Goal: Information Seeking & Learning: Find specific fact

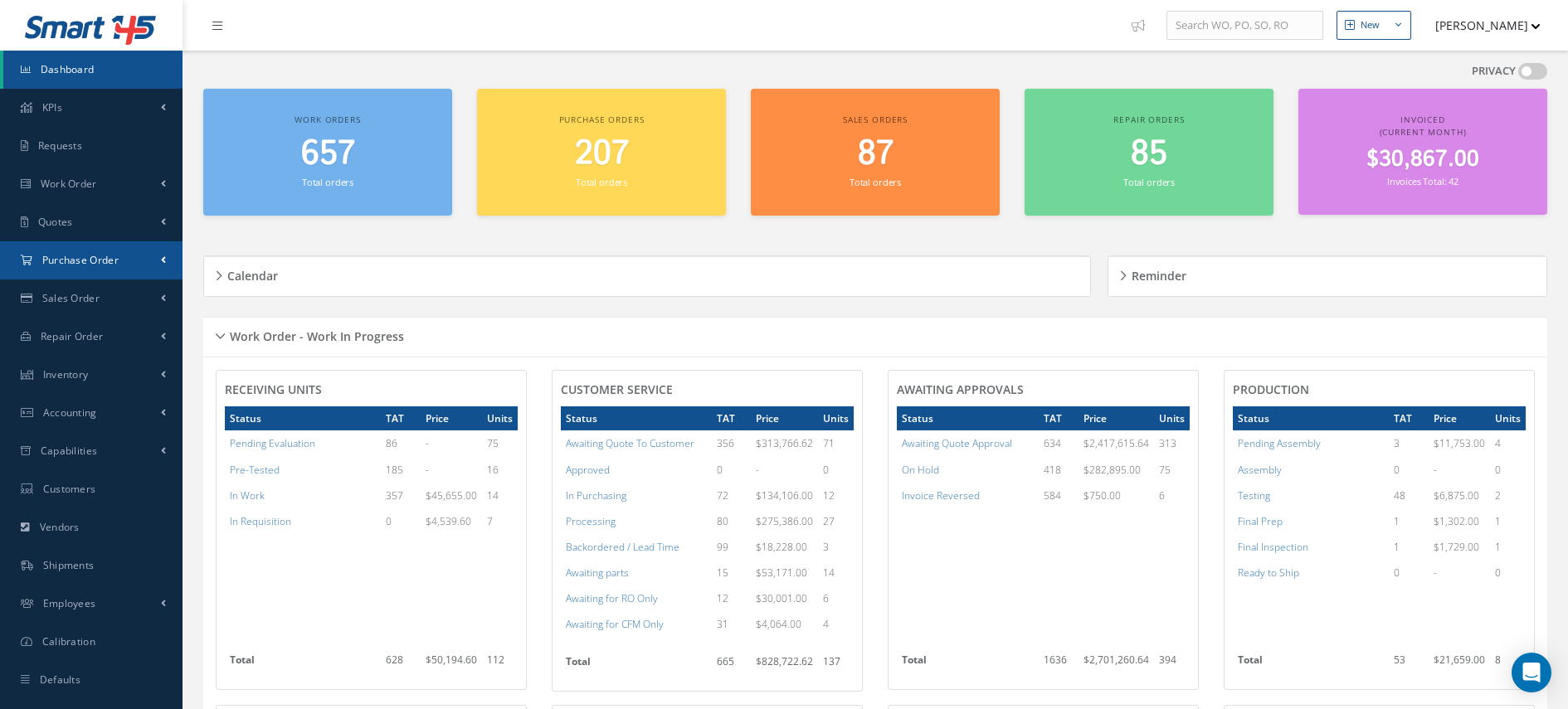
click at [133, 264] on link "Purchase Order" at bounding box center [91, 260] width 183 height 38
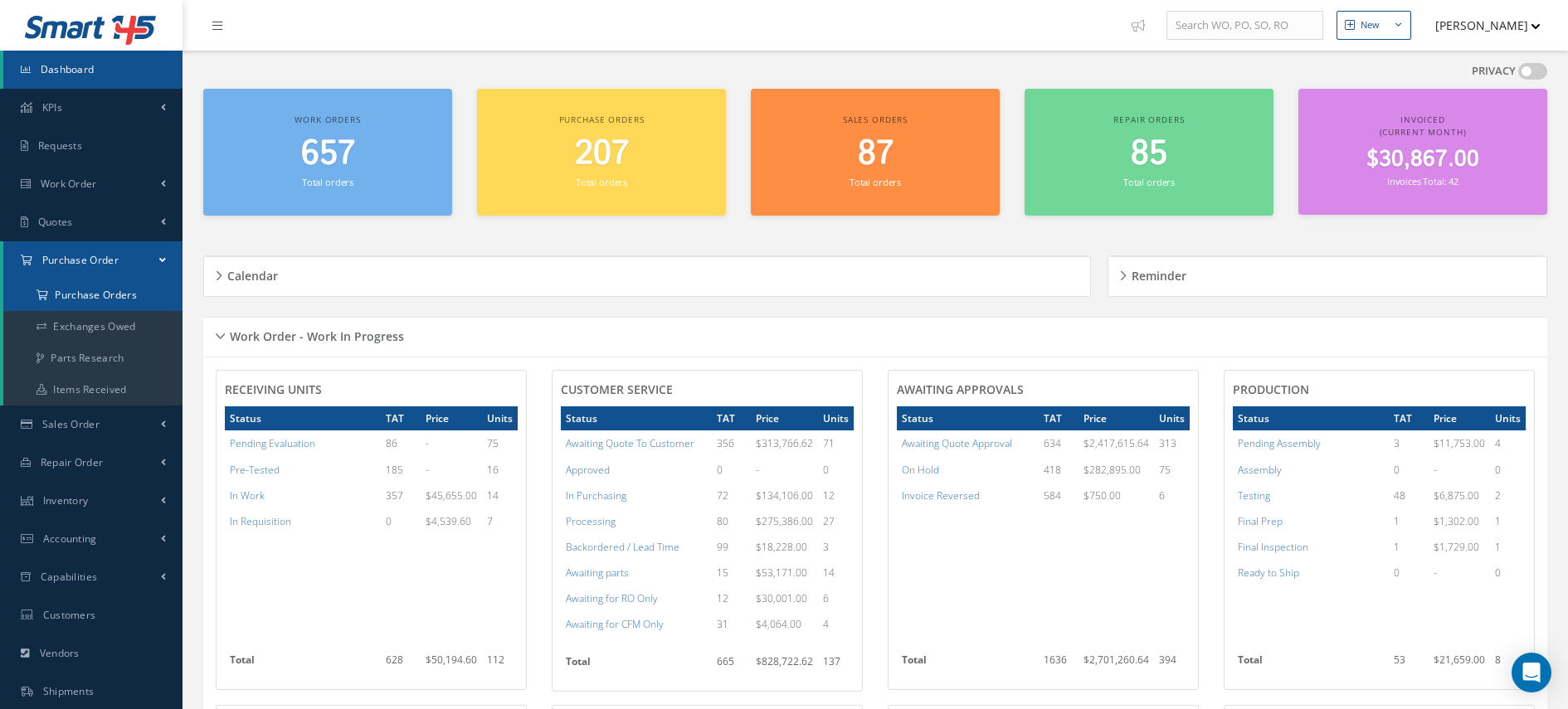
click at [131, 305] on a=1&status_id=2&status_id=3&status_id=5&collapsedFilters"] "Purchase Orders" at bounding box center [93, 295] width 179 height 32
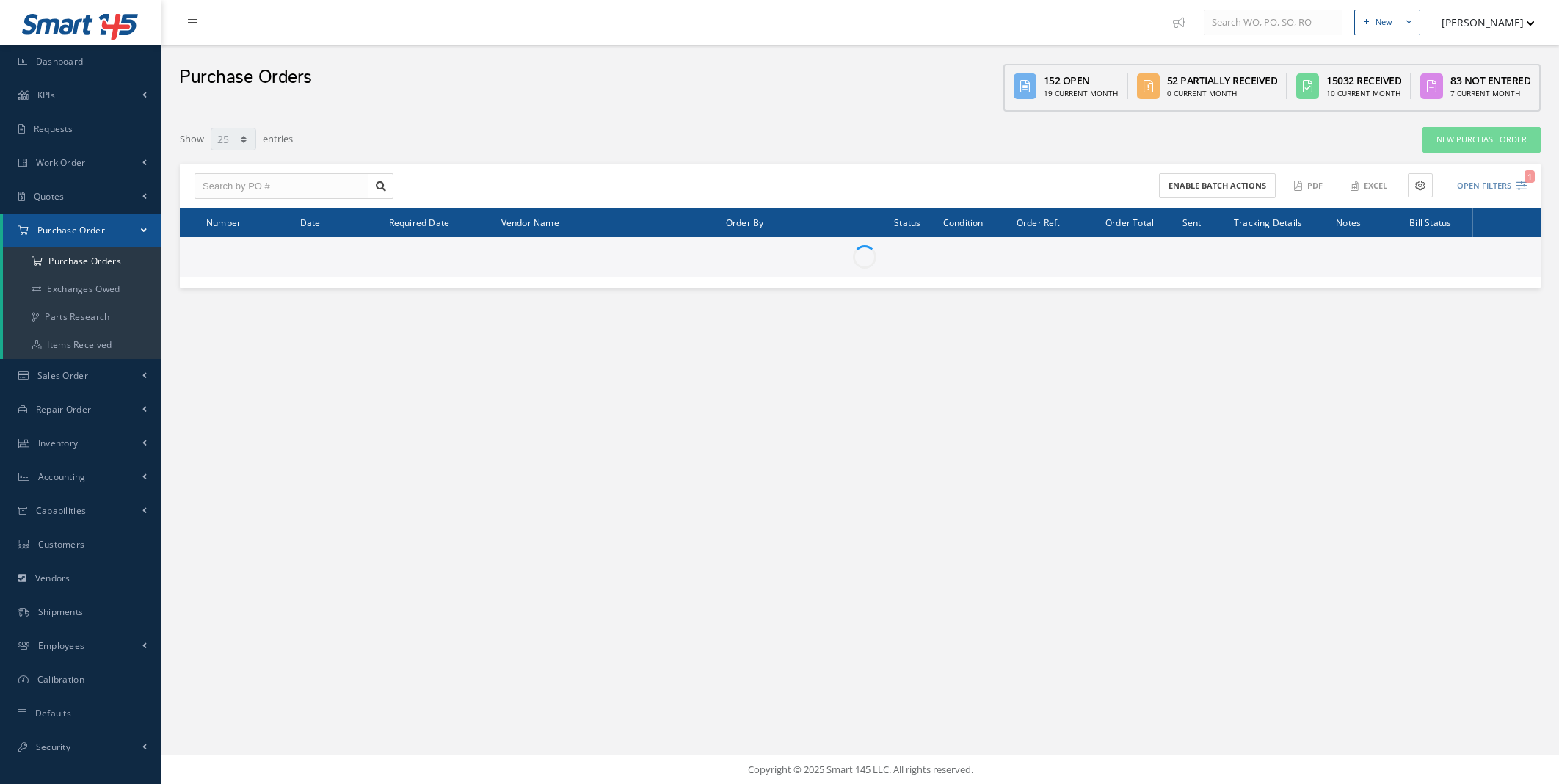
select select "25"
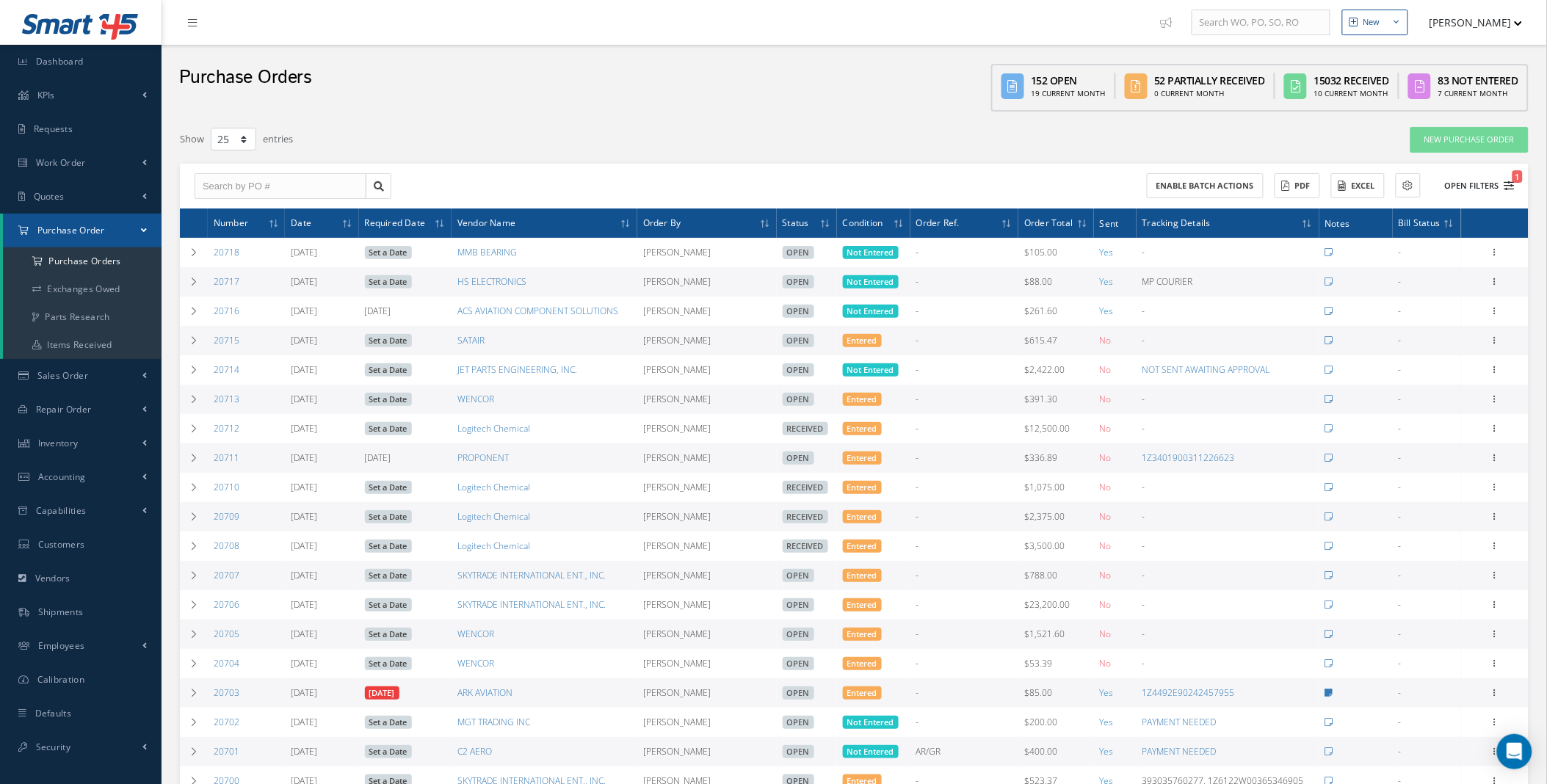
click at [1472, 188] on button "Open Filters 1" at bounding box center [1473, 186] width 83 height 24
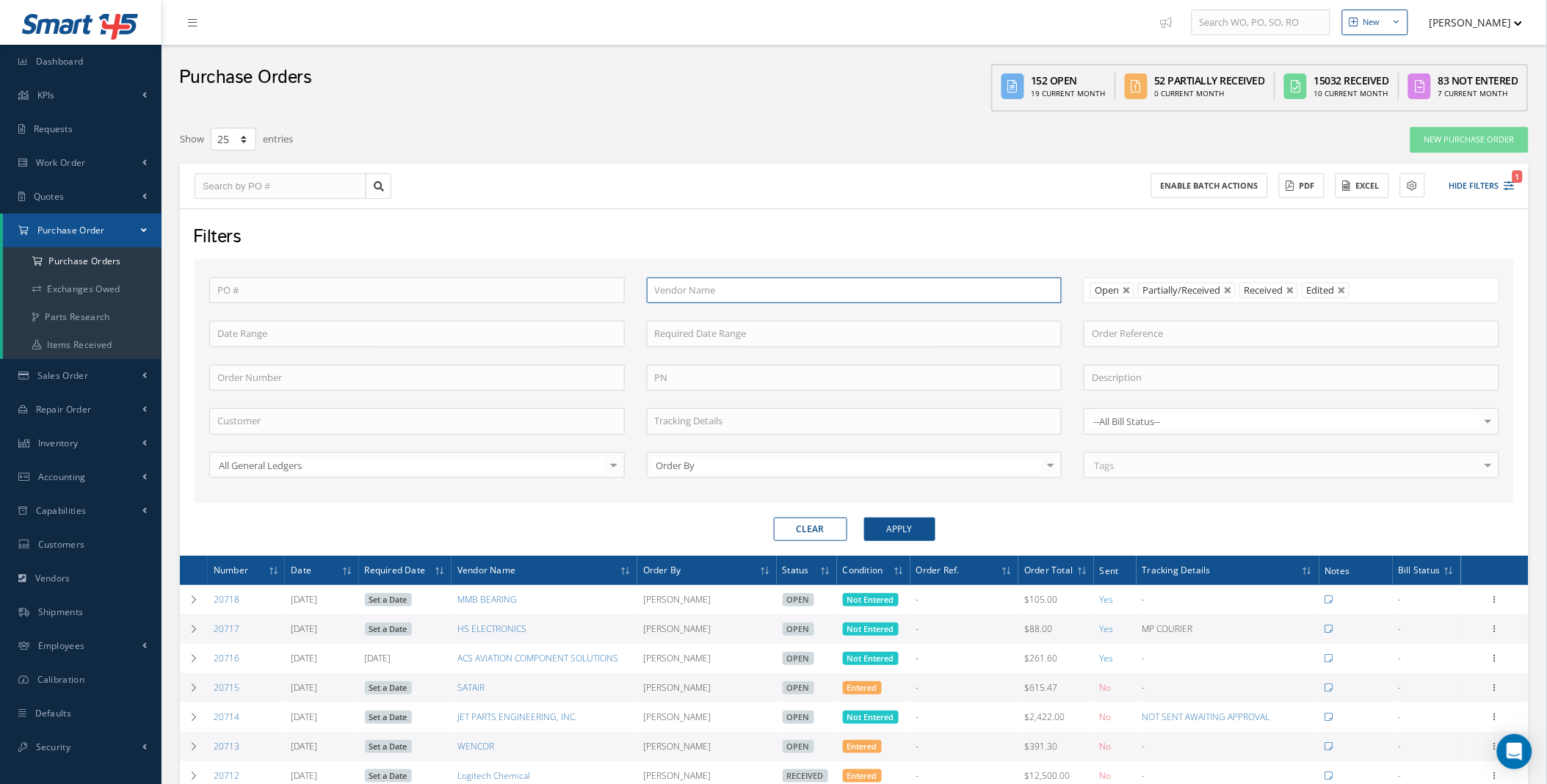
click at [716, 289] on input "text" at bounding box center [854, 291] width 415 height 27
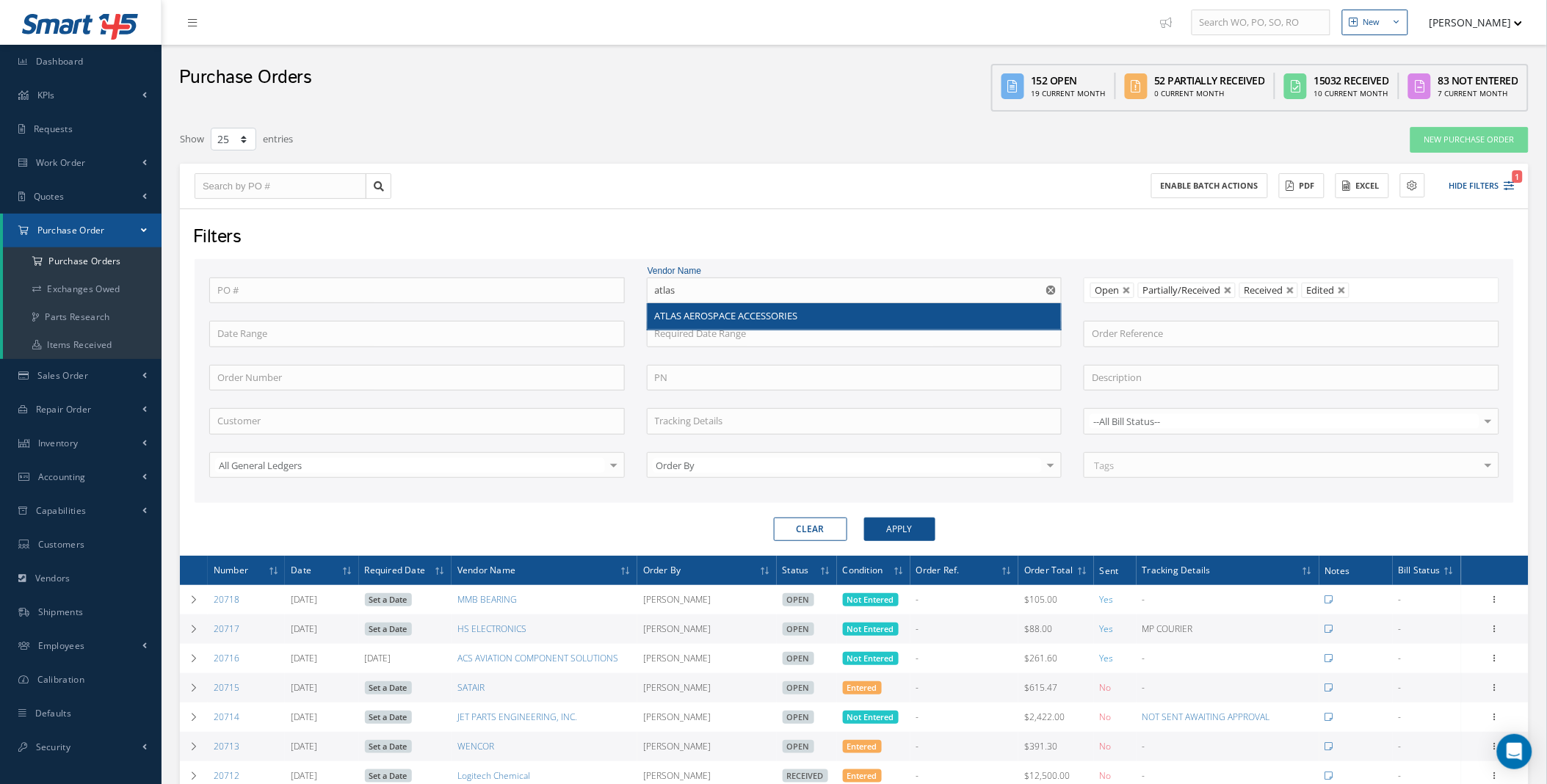
click at [780, 320] on span "ATLAS AEROSPACE ACCESSORIES" at bounding box center [727, 315] width 143 height 13
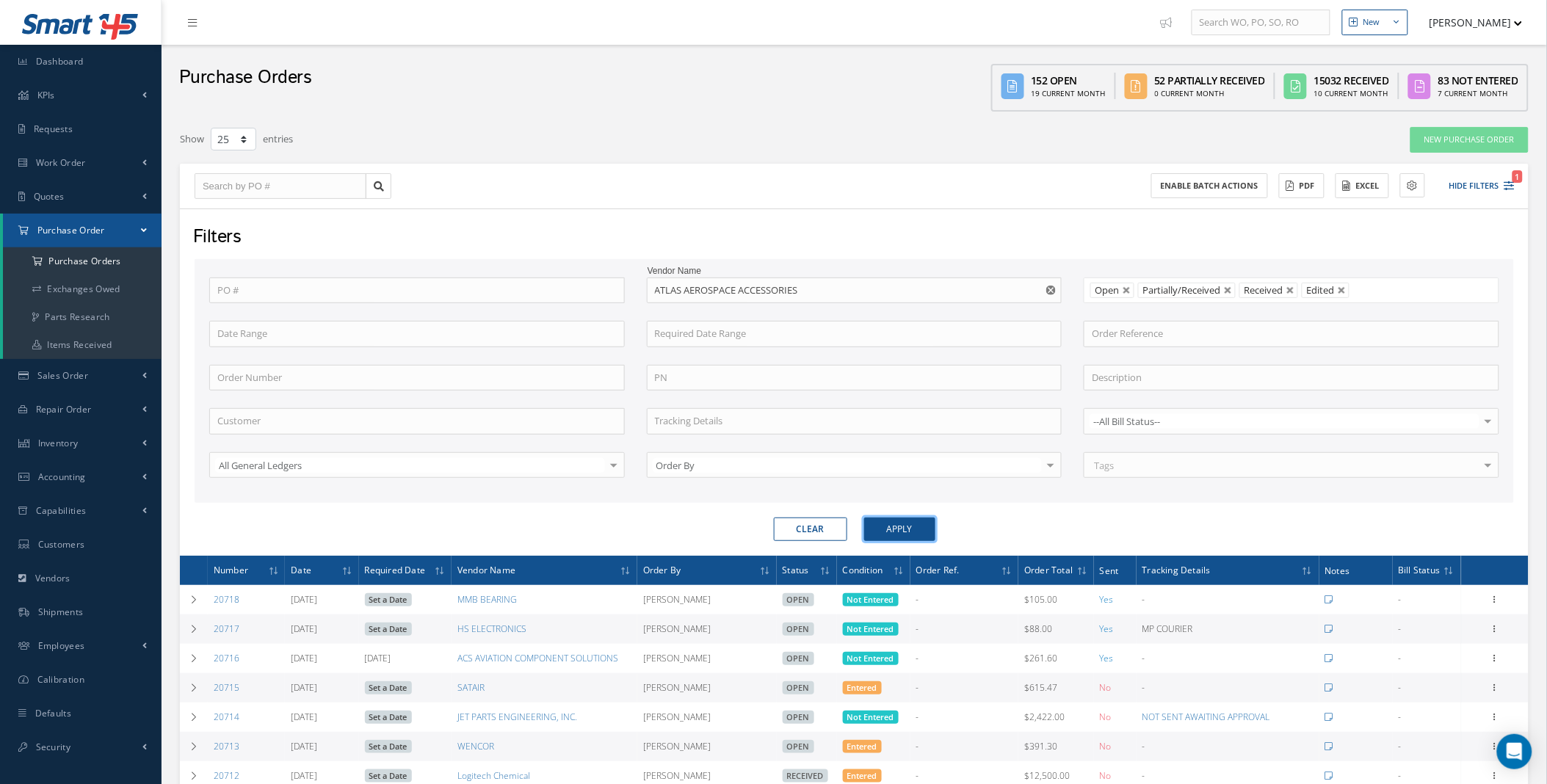
click at [913, 528] on button "Apply" at bounding box center [899, 529] width 71 height 23
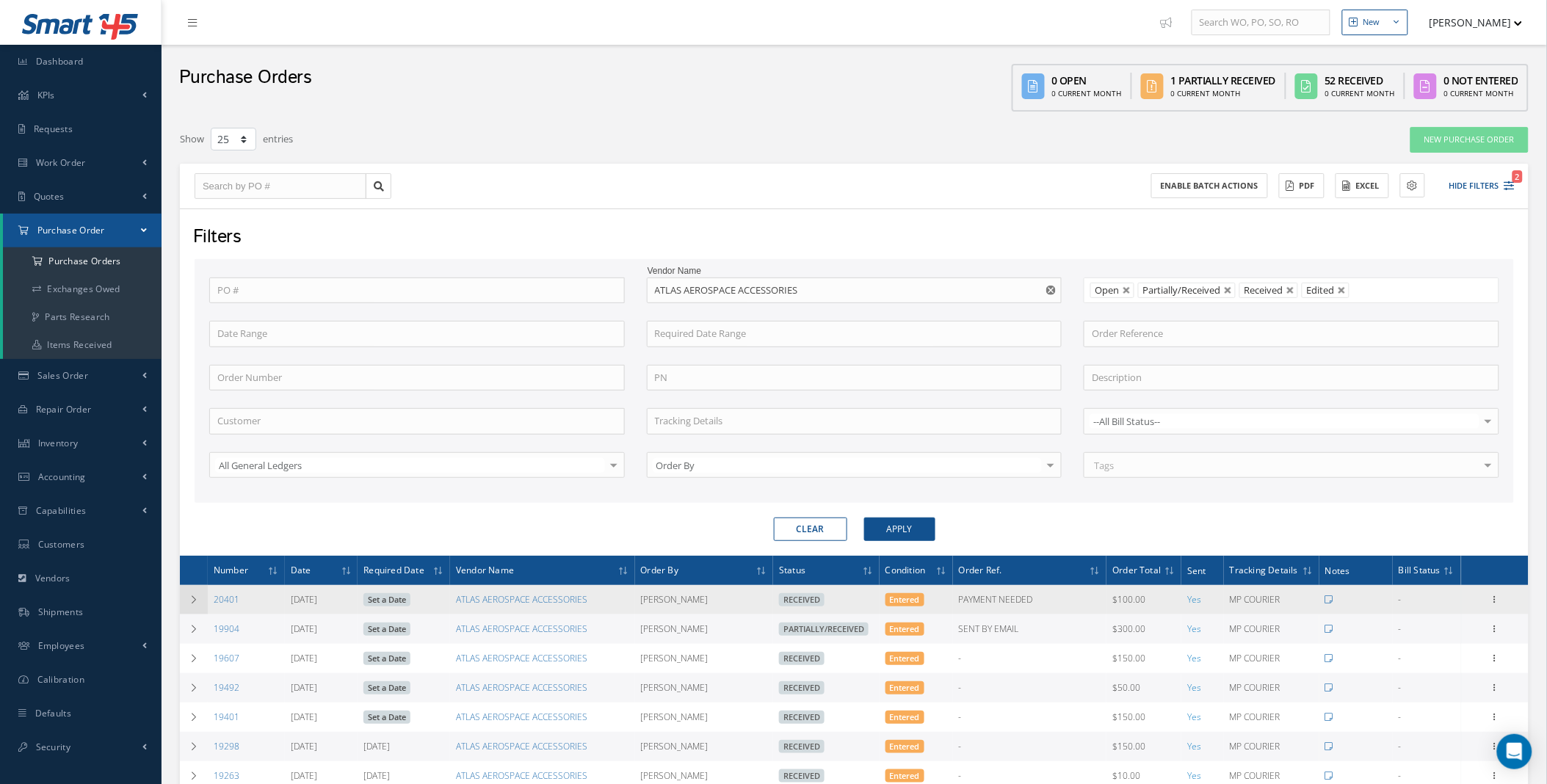
click at [195, 598] on icon at bounding box center [193, 599] width 10 height 9
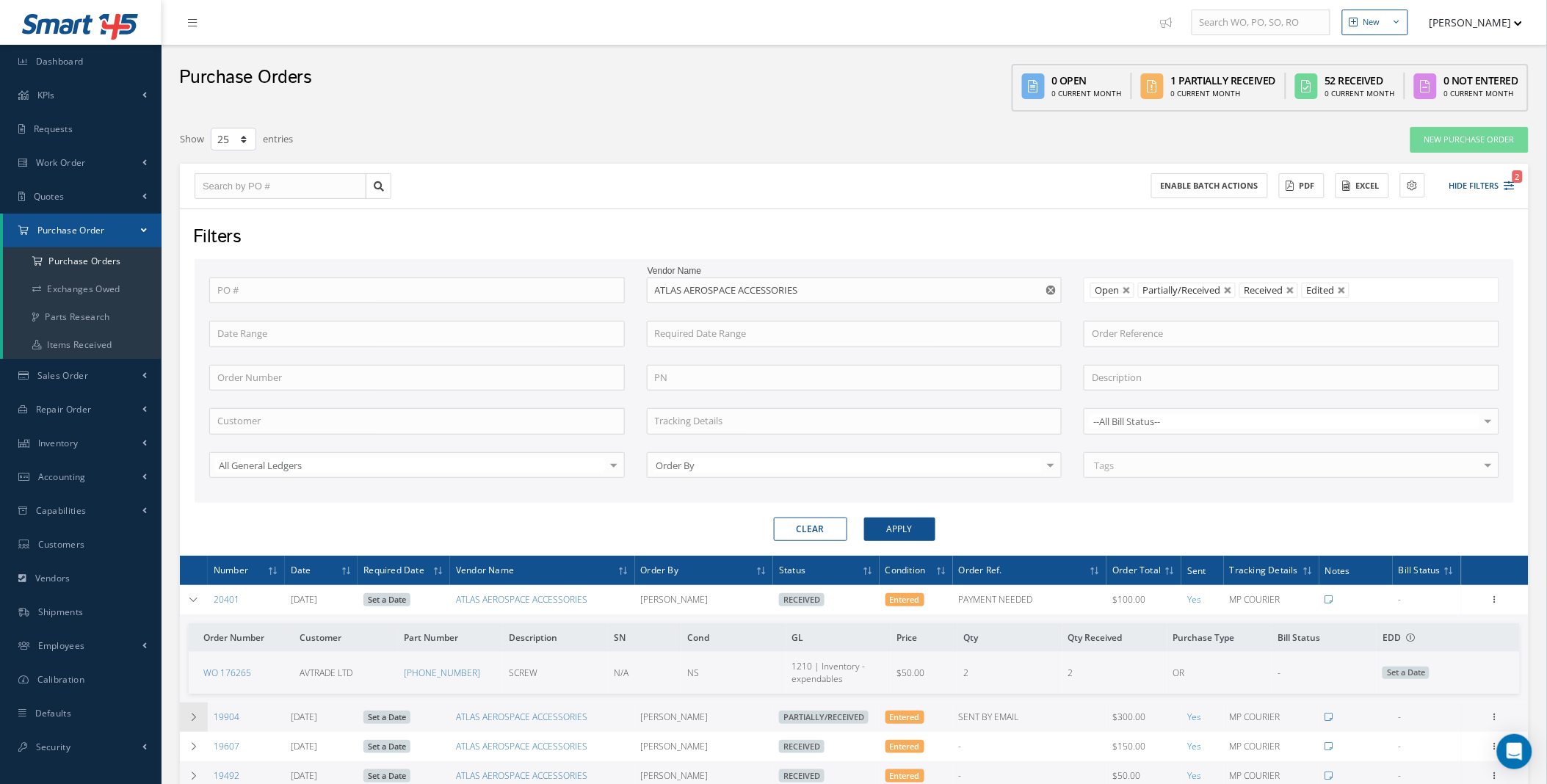
click at [204, 711] on td at bounding box center [194, 718] width 28 height 30
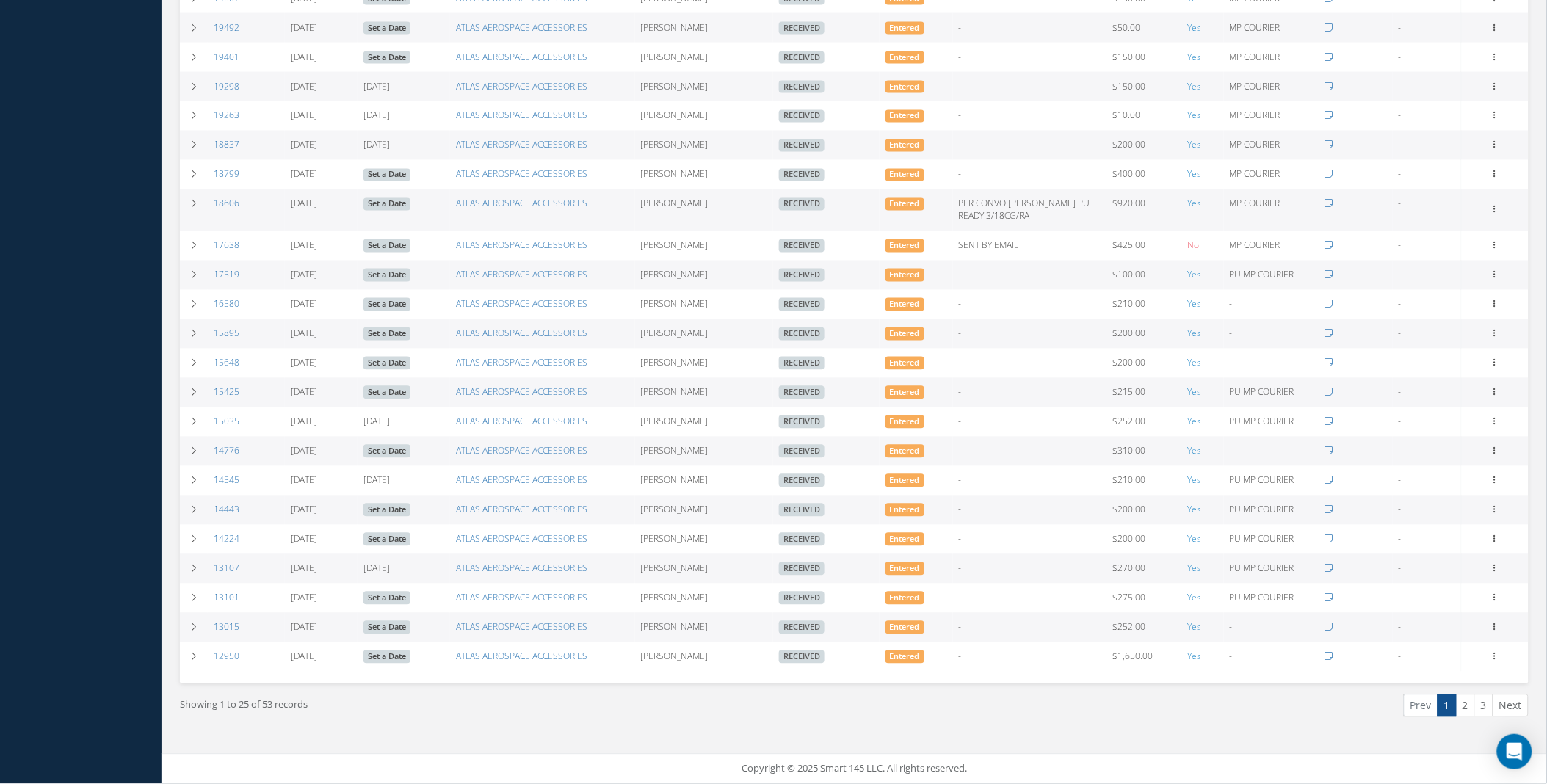
scroll to position [356, 0]
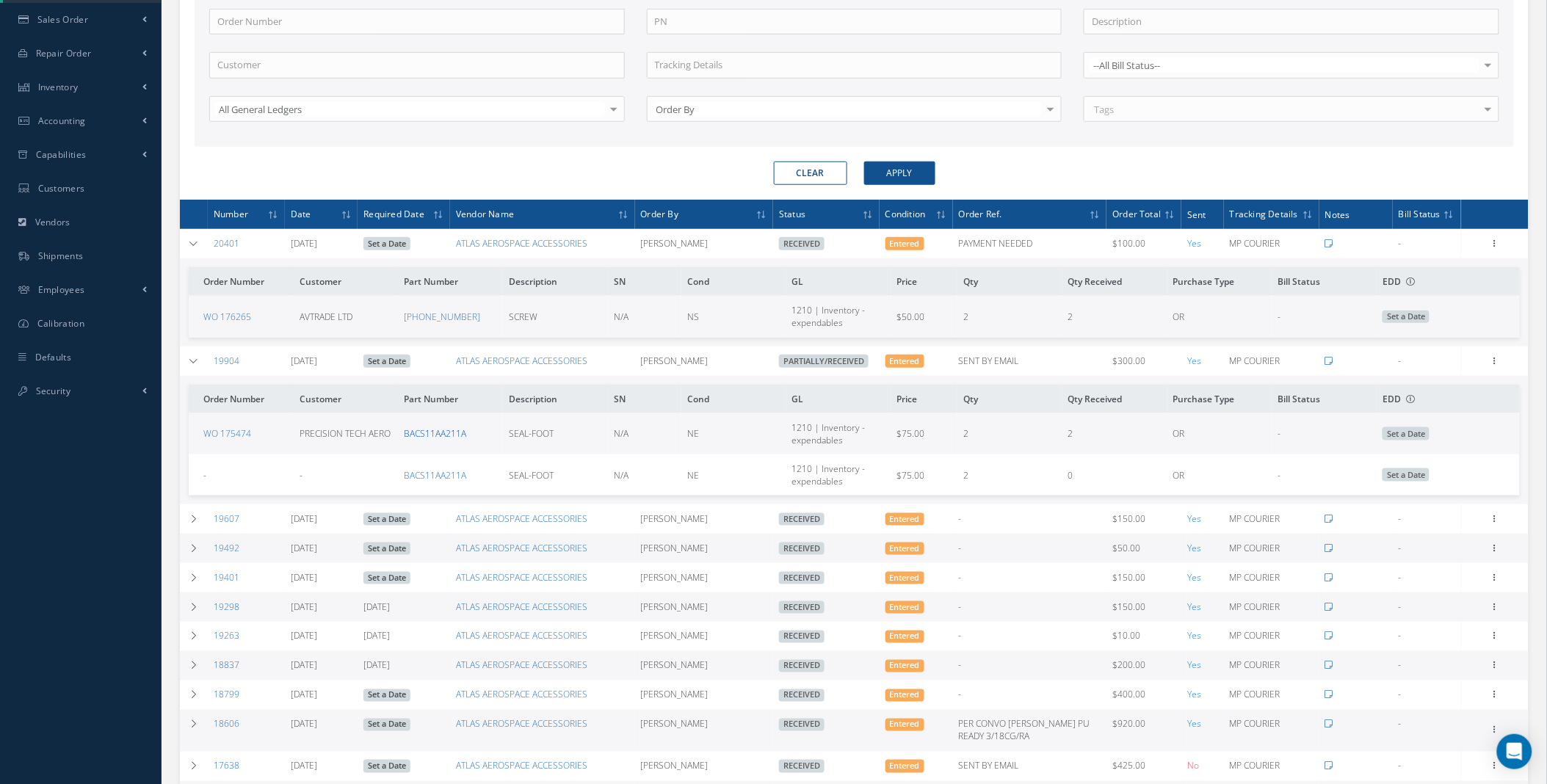
click at [450, 438] on link "BACS11AA211A" at bounding box center [436, 433] width 63 height 13
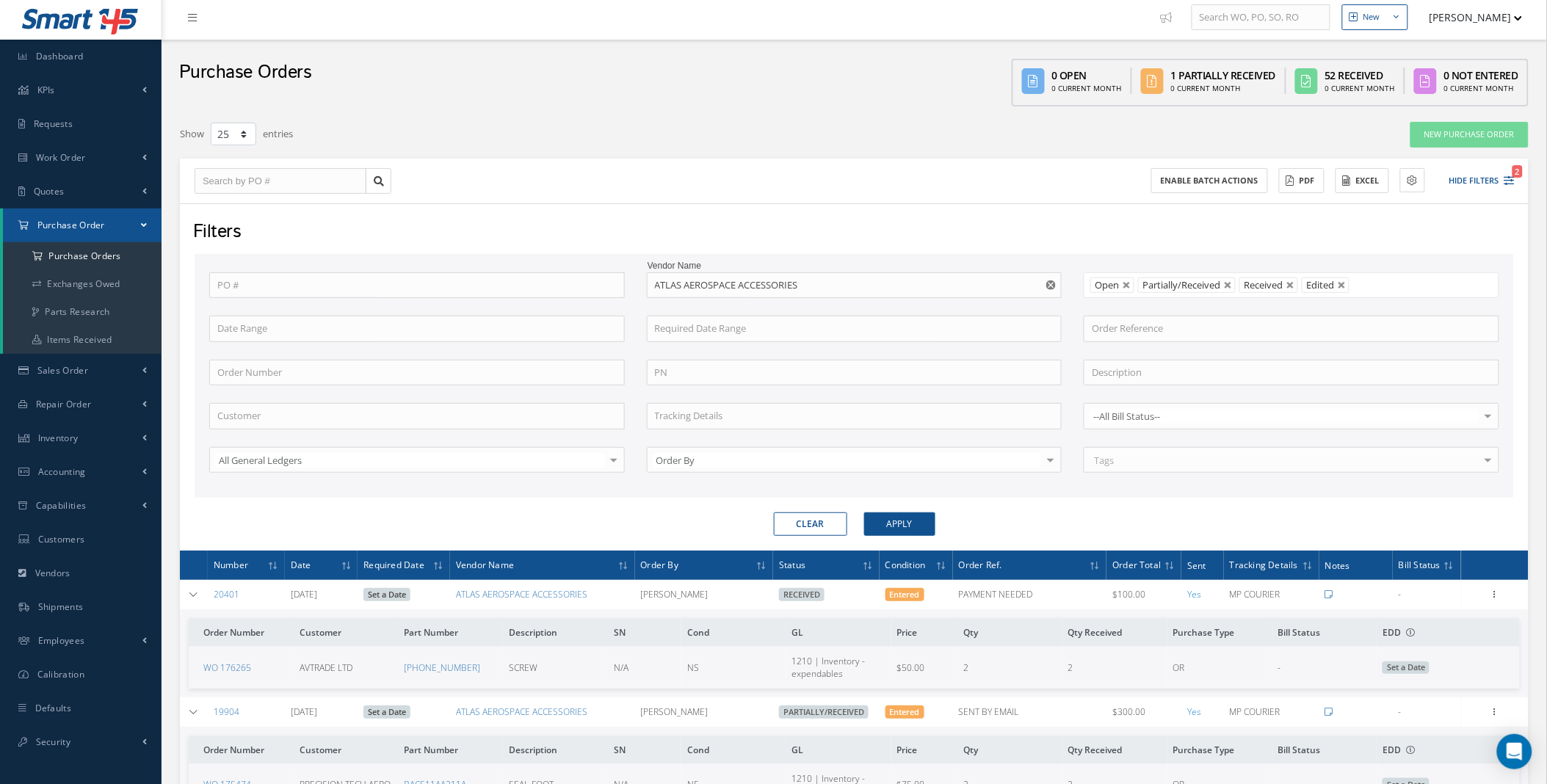
scroll to position [0, 0]
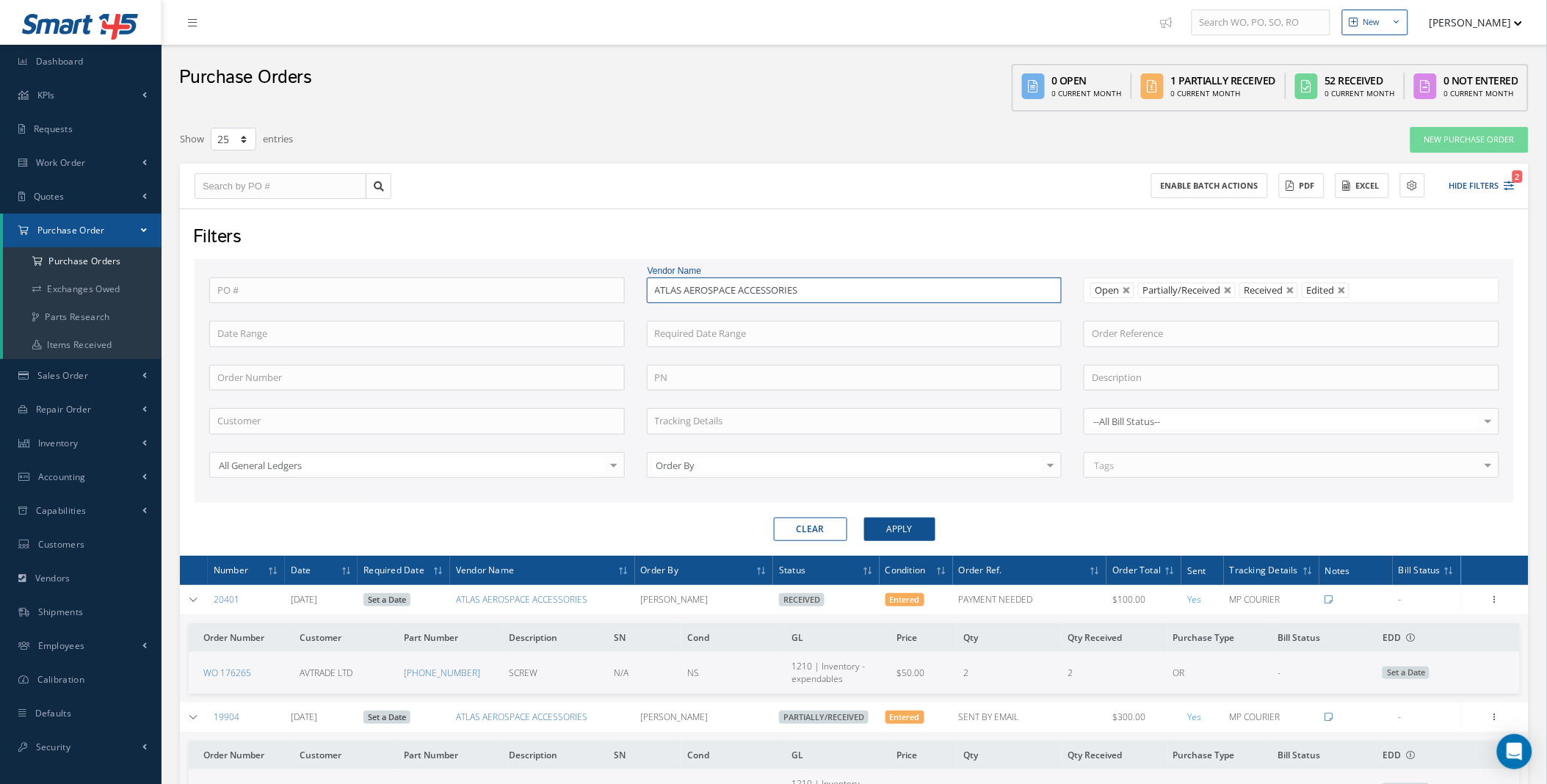
drag, startPoint x: 815, startPoint y: 274, endPoint x: 557, endPoint y: 282, distance: 258.1
click at [564, 280] on div "PO # Vendor Name ATLAS AEROSPACE ACCESSORIES Open Partially/Received Received C…" at bounding box center [855, 387] width 1312 height 219
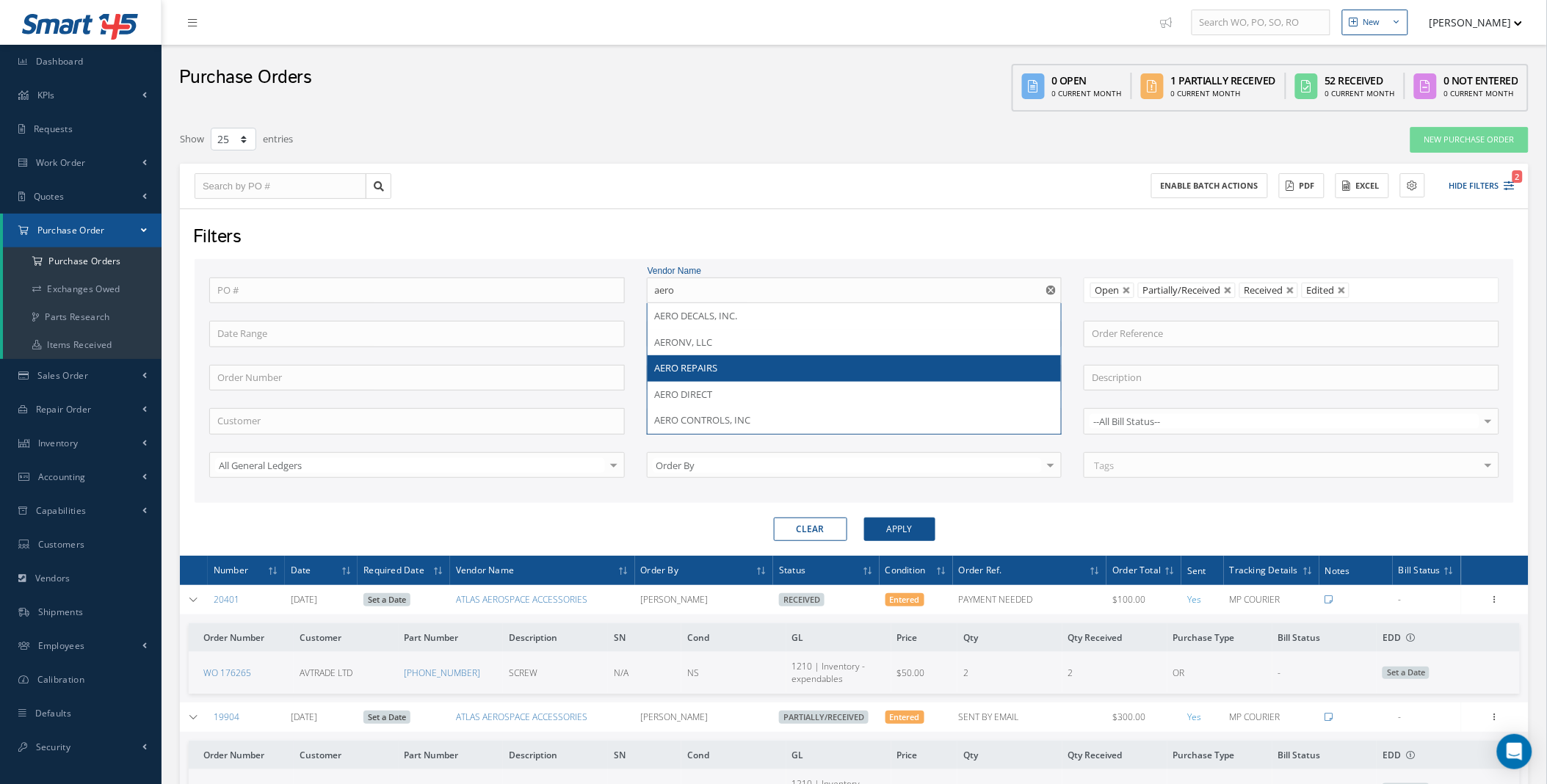
click at [696, 363] on span "AERO REPAIRS" at bounding box center [687, 367] width 63 height 13
type input "AERO REPAIRS"
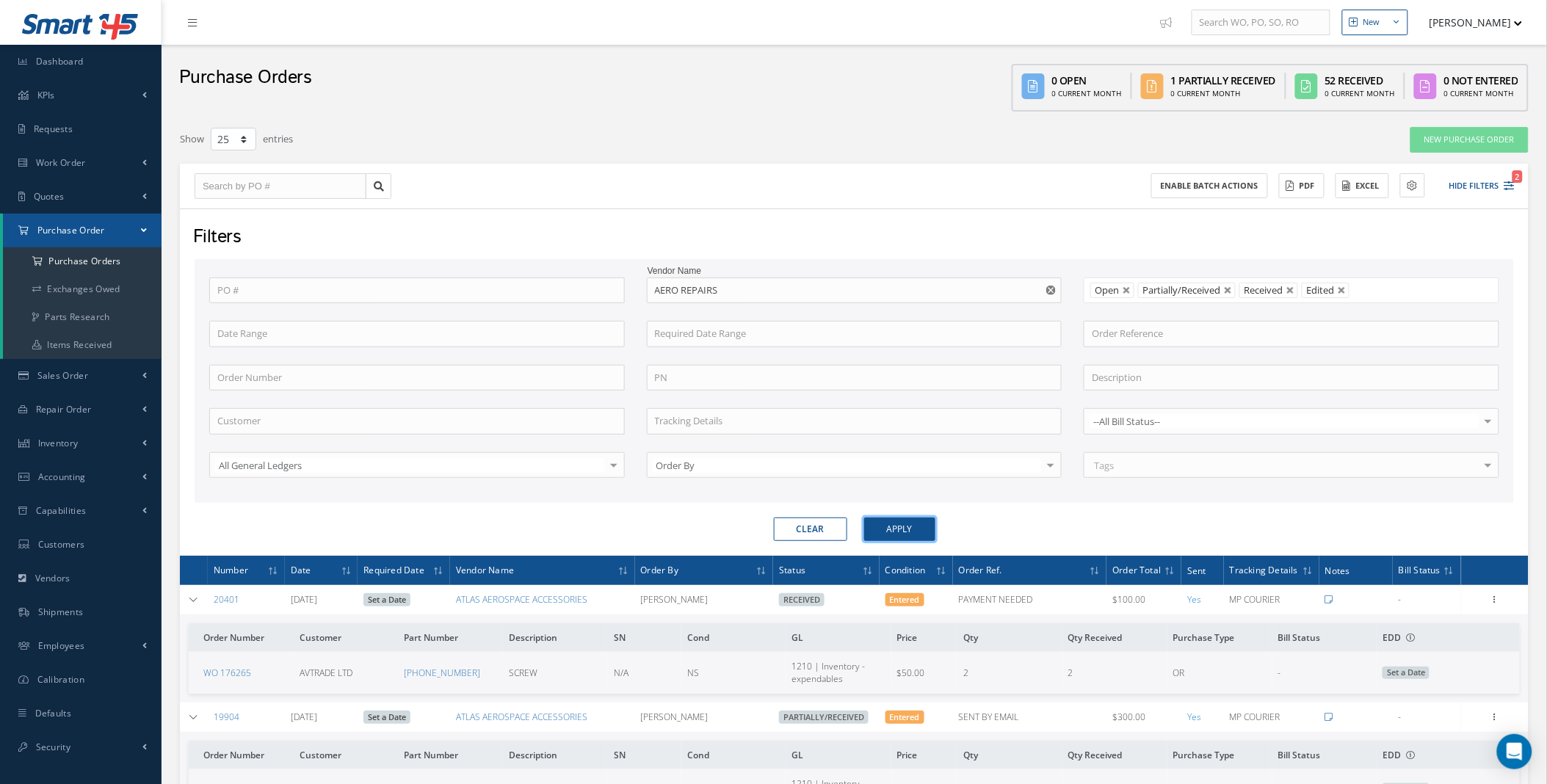
click at [903, 524] on button "Apply" at bounding box center [899, 529] width 71 height 23
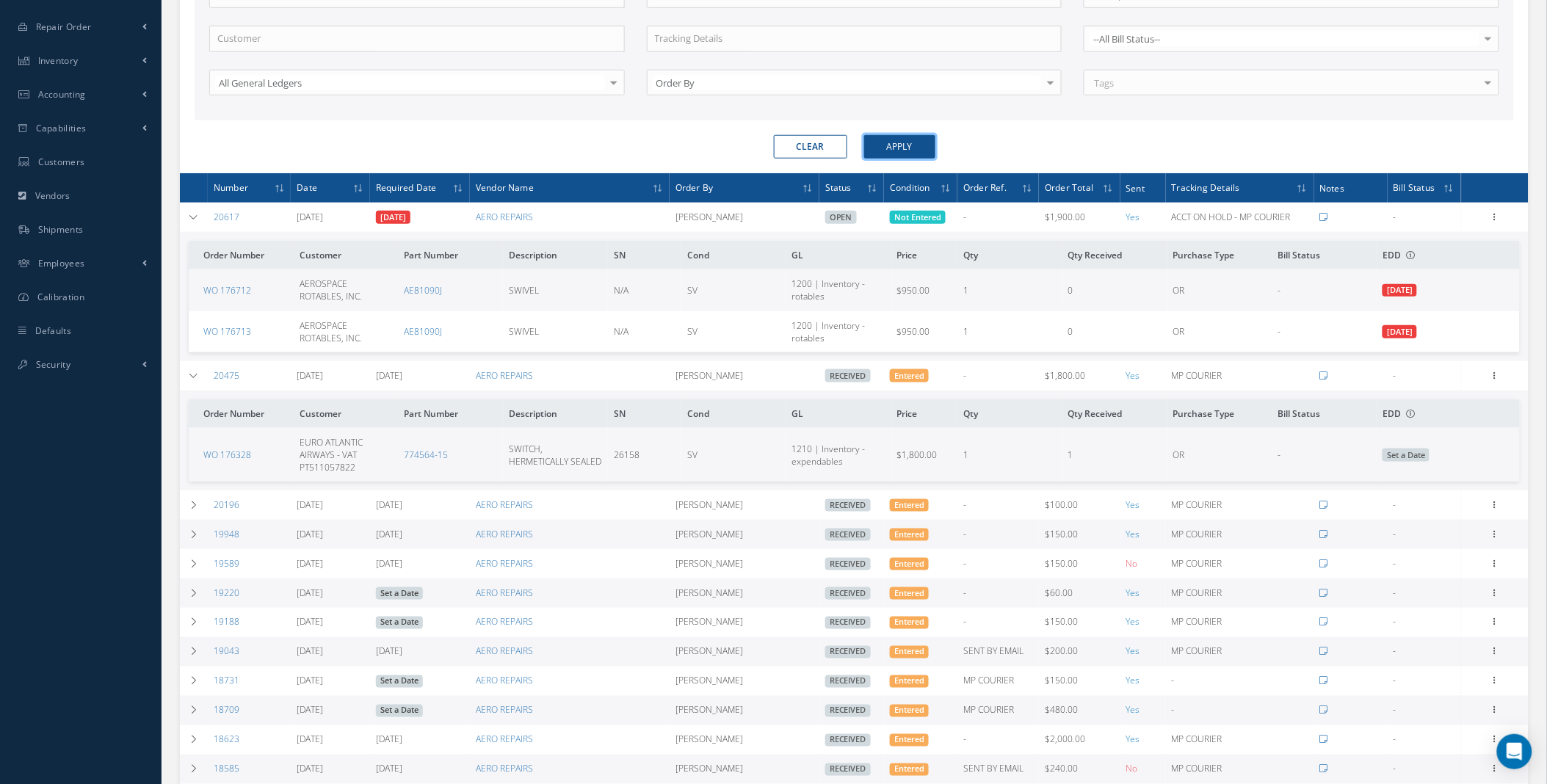
scroll to position [378, 0]
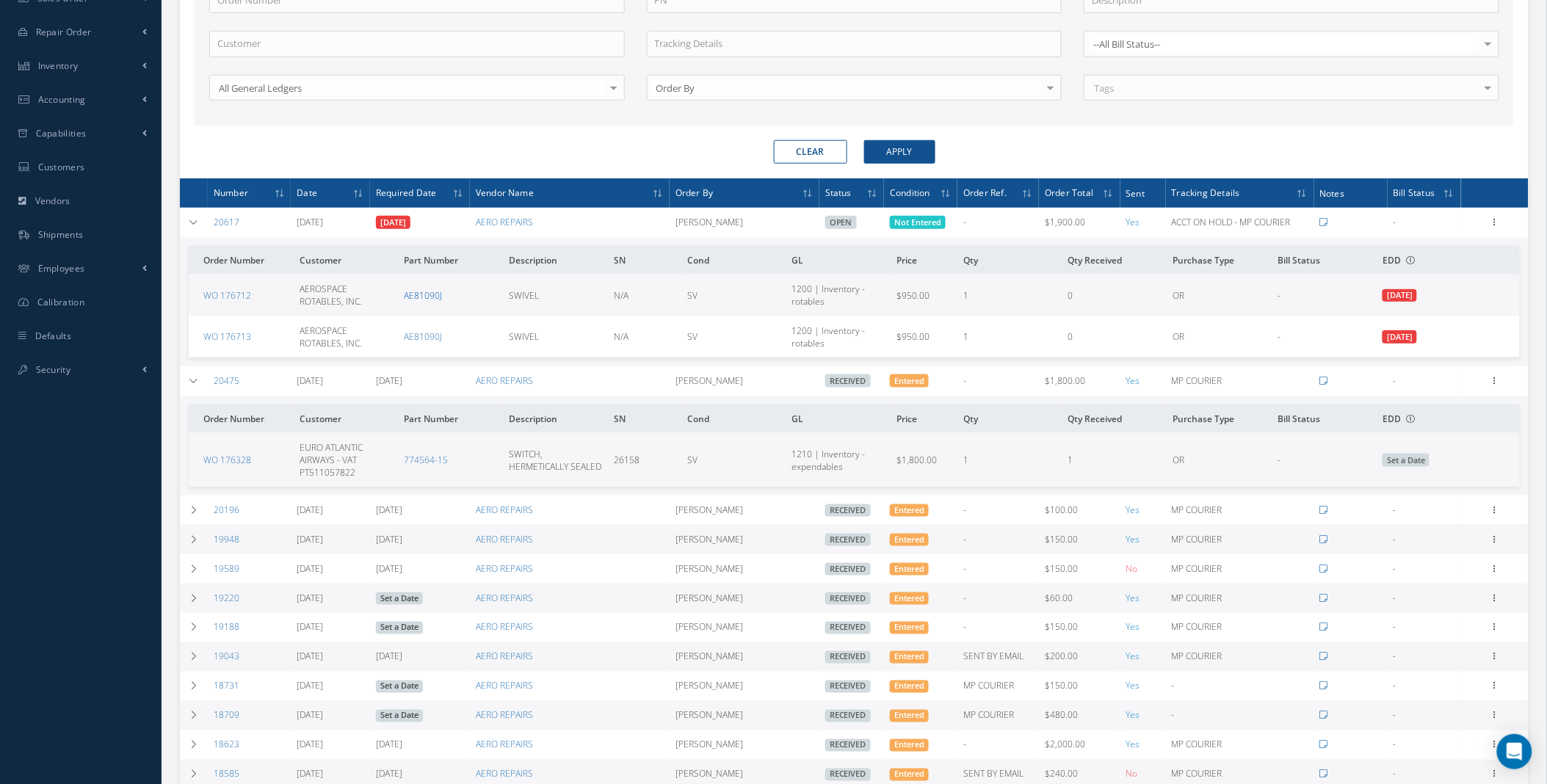
click at [426, 295] on link "AE81090J" at bounding box center [423, 295] width 38 height 13
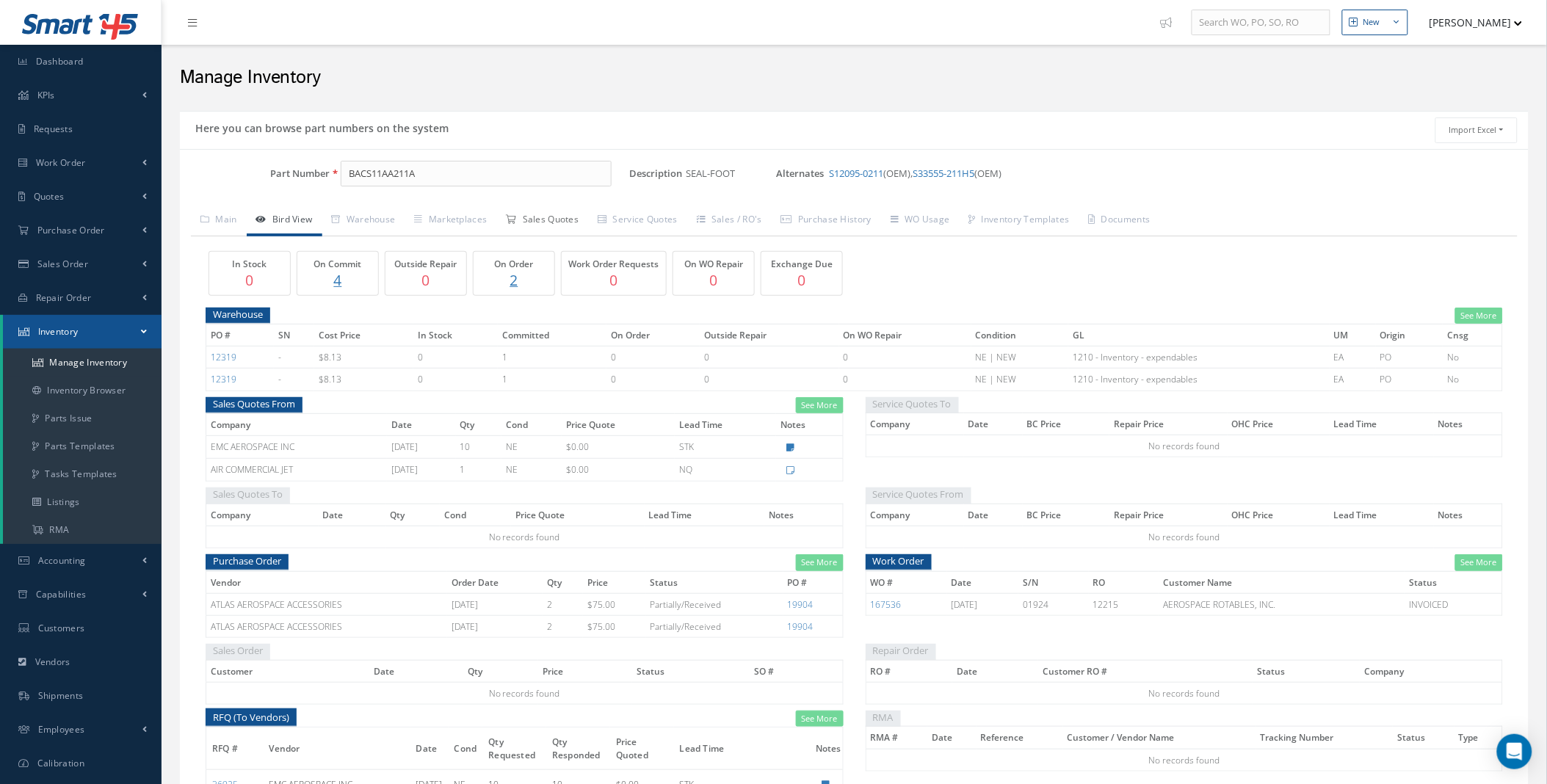
click at [526, 219] on link "Sales Quotes" at bounding box center [542, 220] width 92 height 30
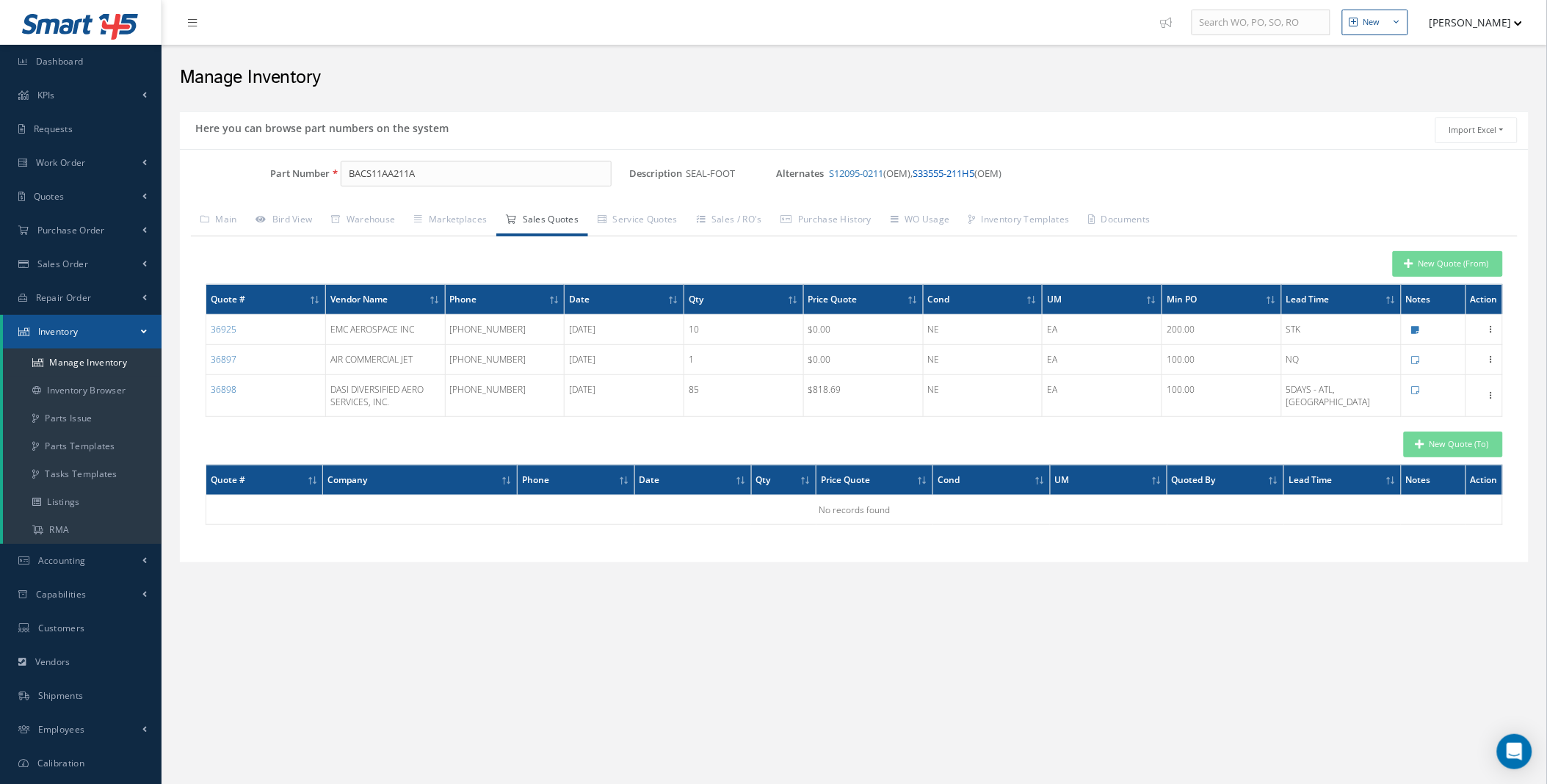
click at [975, 174] on link "S33555-211H5" at bounding box center [943, 173] width 62 height 13
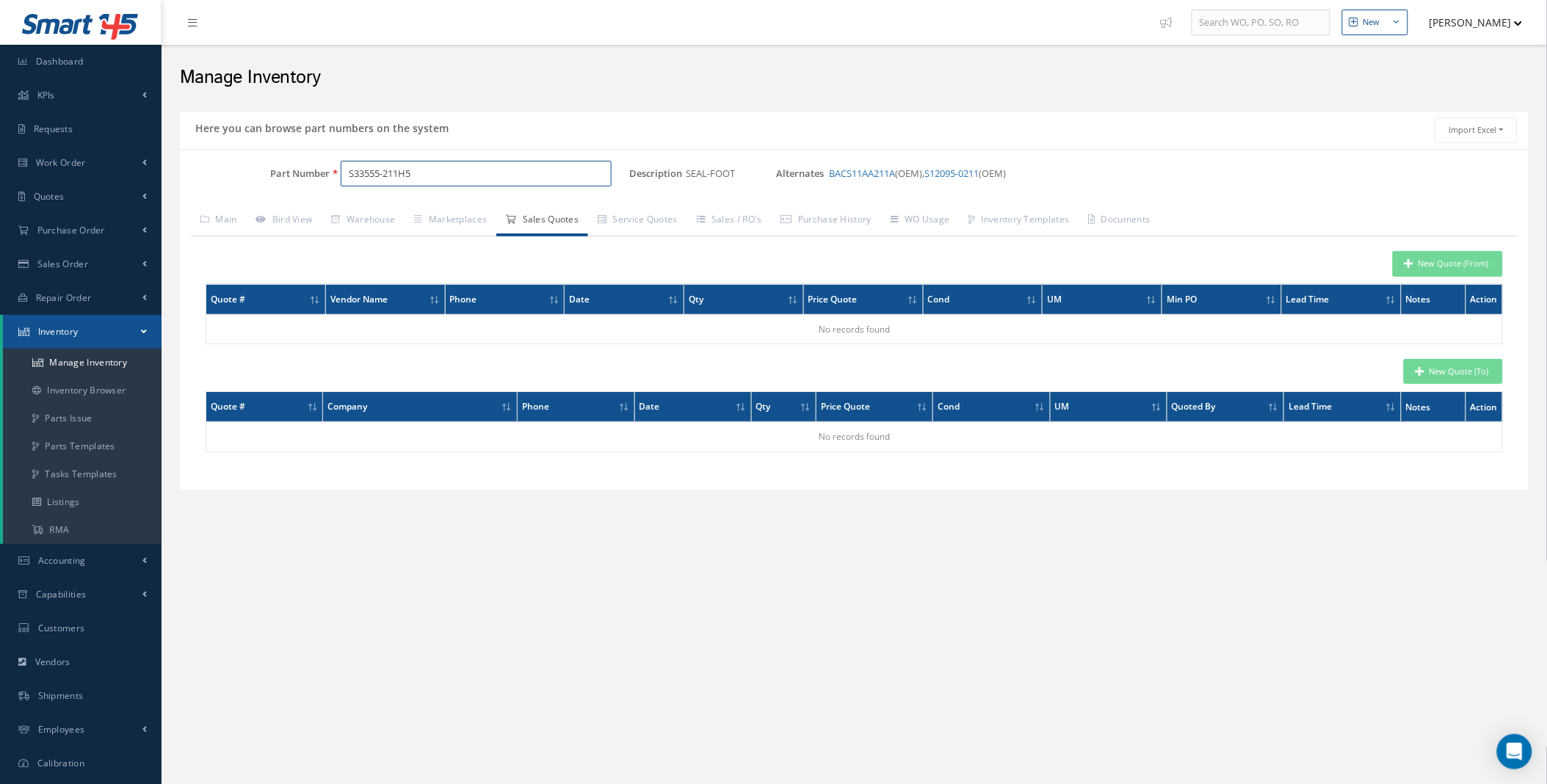
drag, startPoint x: 445, startPoint y: 173, endPoint x: 299, endPoint y: 174, distance: 146.0
click at [307, 174] on div "Part Number S33555-211H5" at bounding box center [404, 174] width 450 height 27
click at [855, 176] on link "BACS11AA211A" at bounding box center [862, 173] width 66 height 13
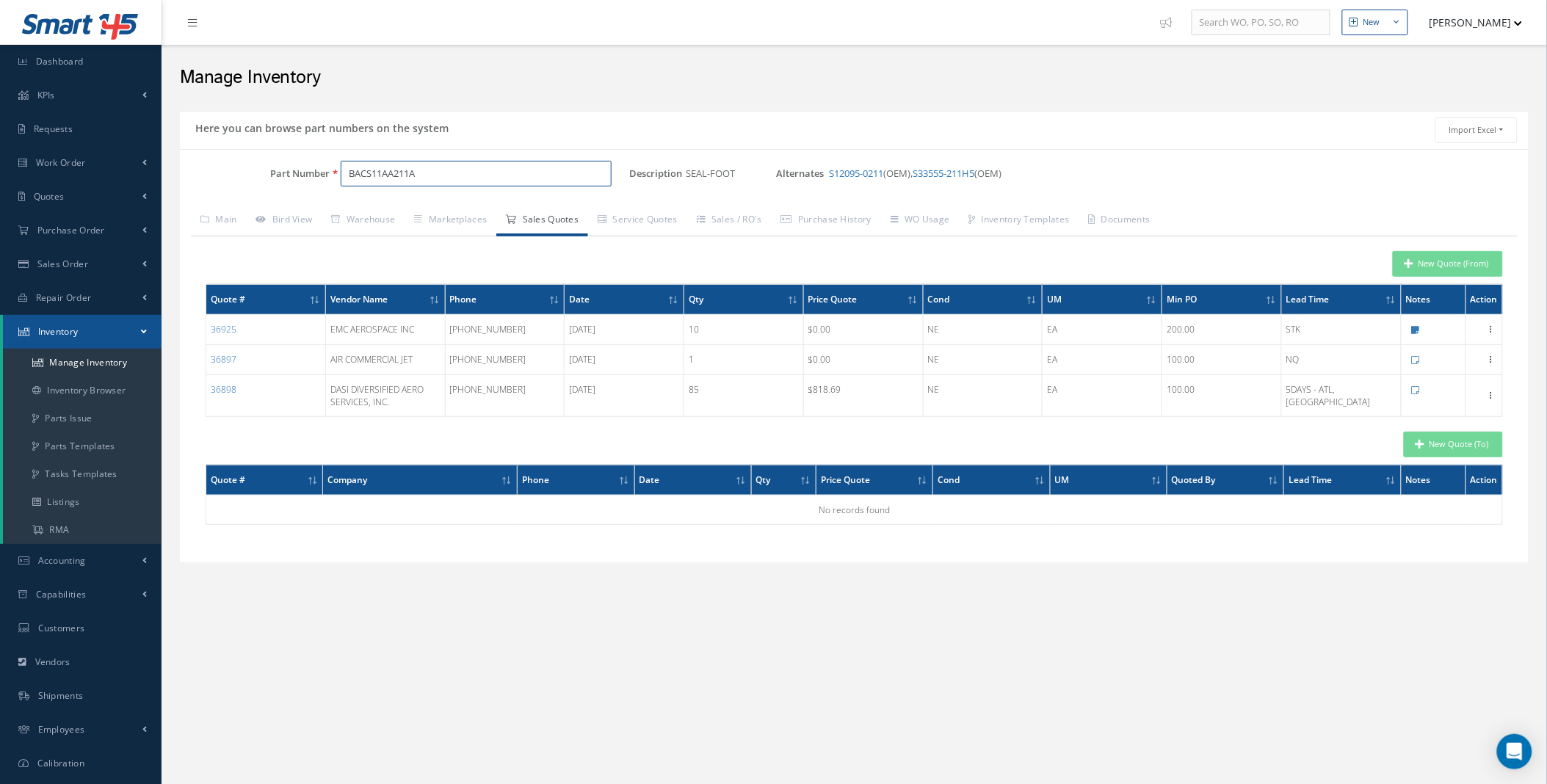
drag, startPoint x: 428, startPoint y: 164, endPoint x: 269, endPoint y: 162, distance: 159.0
click at [269, 162] on div "Part Number BACS11AA211A" at bounding box center [404, 174] width 450 height 27
click at [861, 174] on link "S12095-0211" at bounding box center [856, 173] width 54 height 13
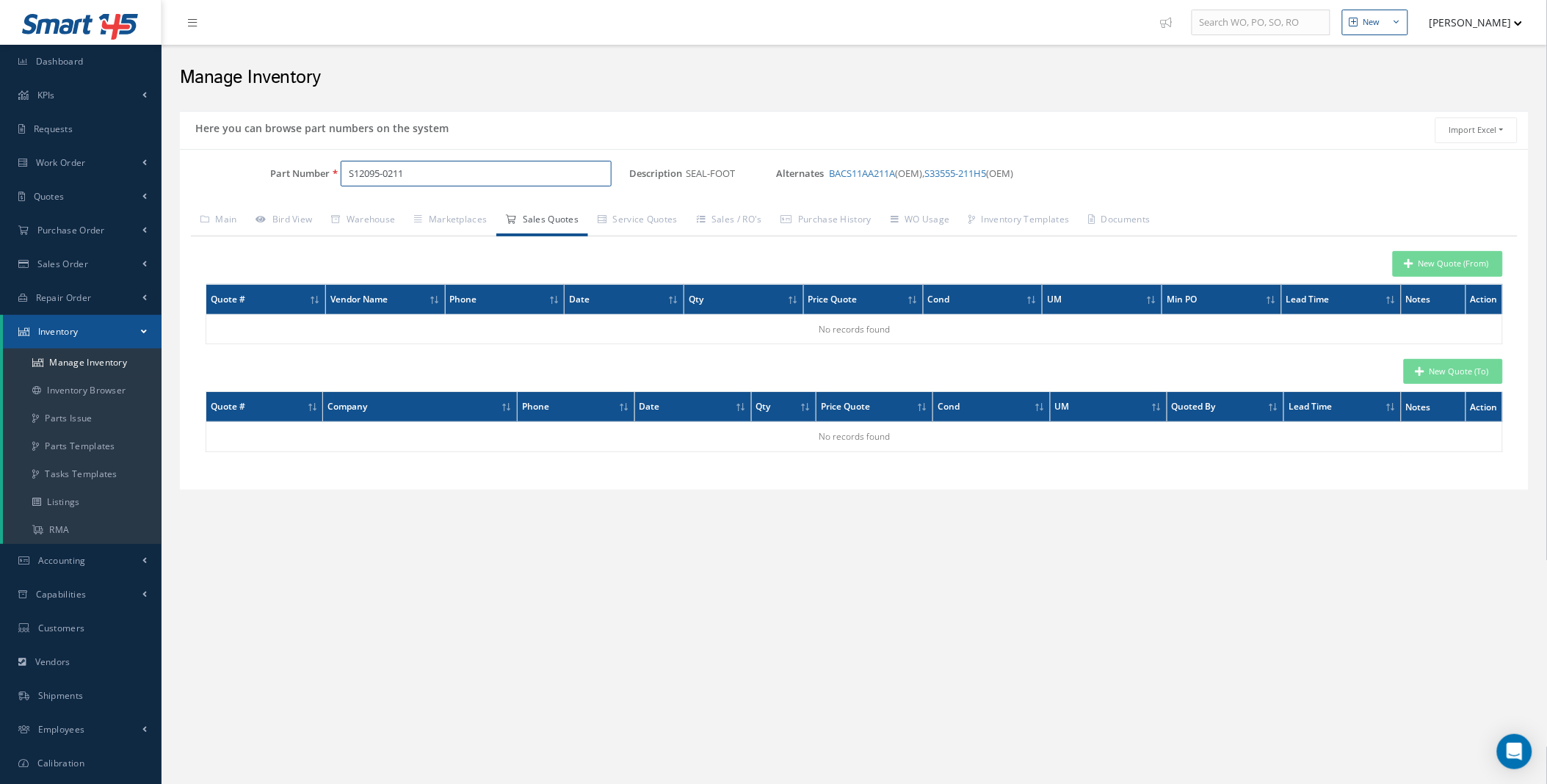
drag, startPoint x: 441, startPoint y: 173, endPoint x: 317, endPoint y: 174, distance: 124.0
click at [317, 174] on div "Part Number S12095-0211" at bounding box center [404, 174] width 450 height 27
click at [295, 224] on link "Bird View" at bounding box center [284, 220] width 76 height 30
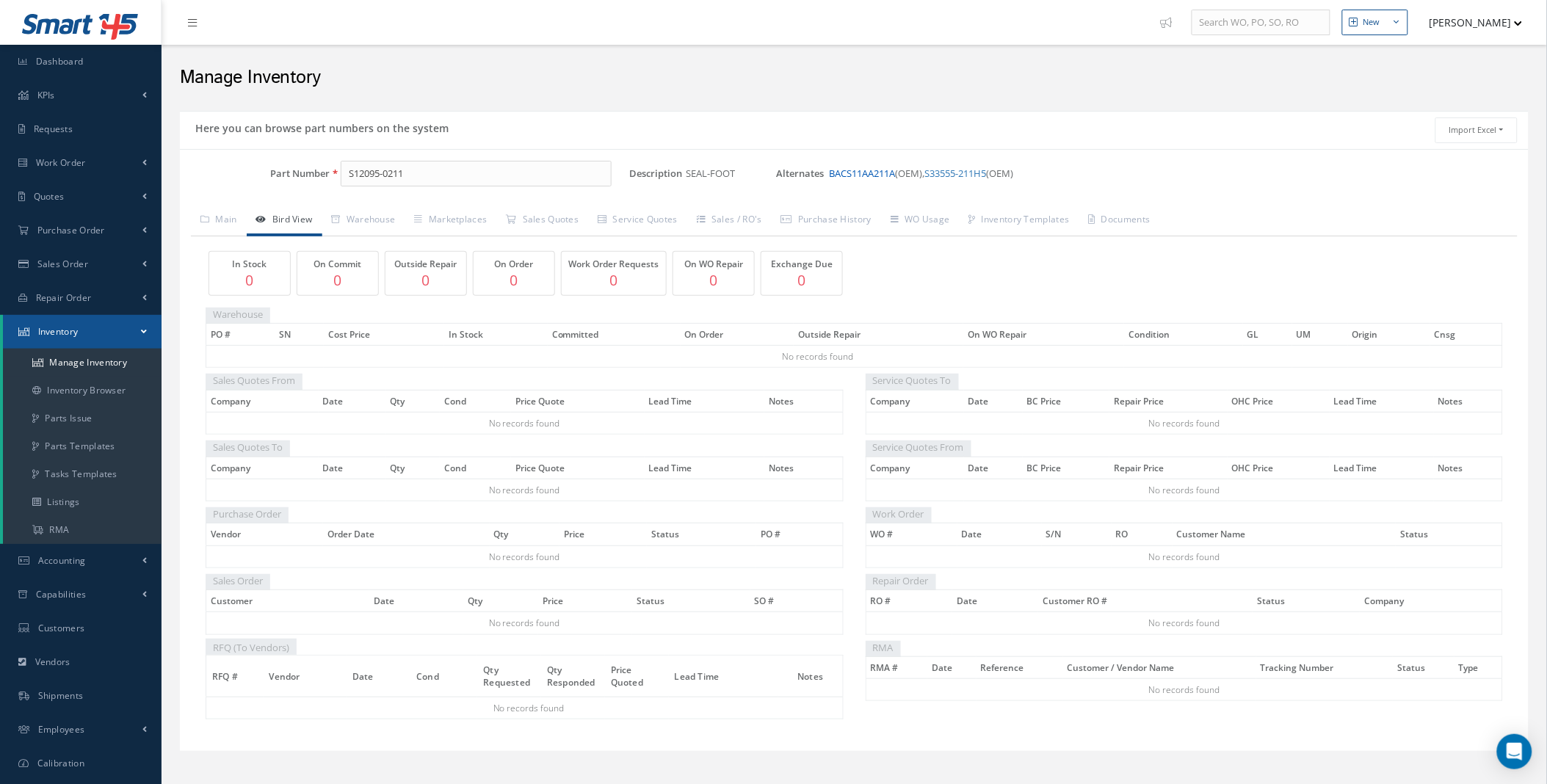
click at [867, 174] on link "BACS11AA211A" at bounding box center [862, 173] width 66 height 13
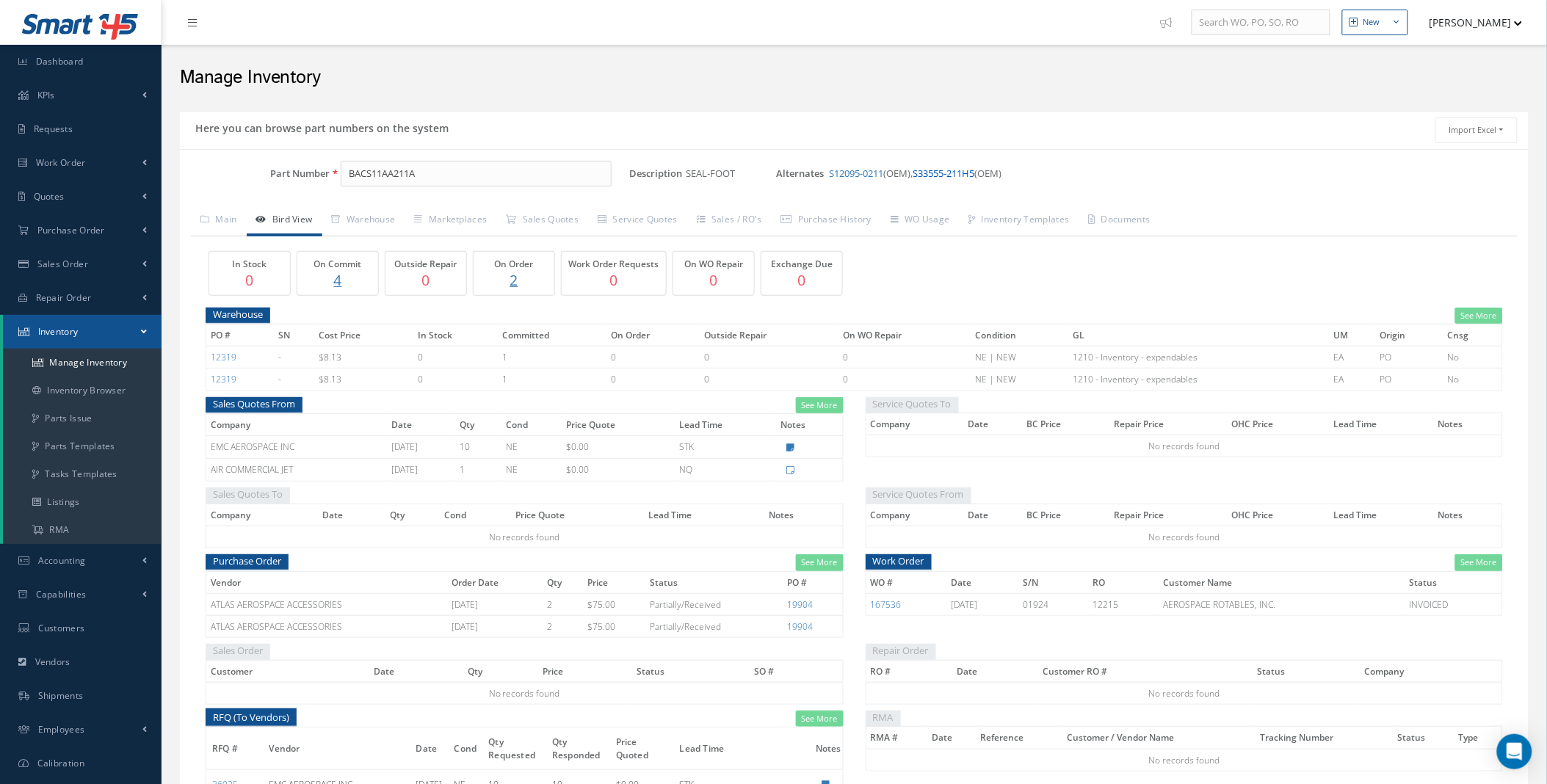
click at [956, 177] on link "S33555-211H5" at bounding box center [943, 173] width 62 height 13
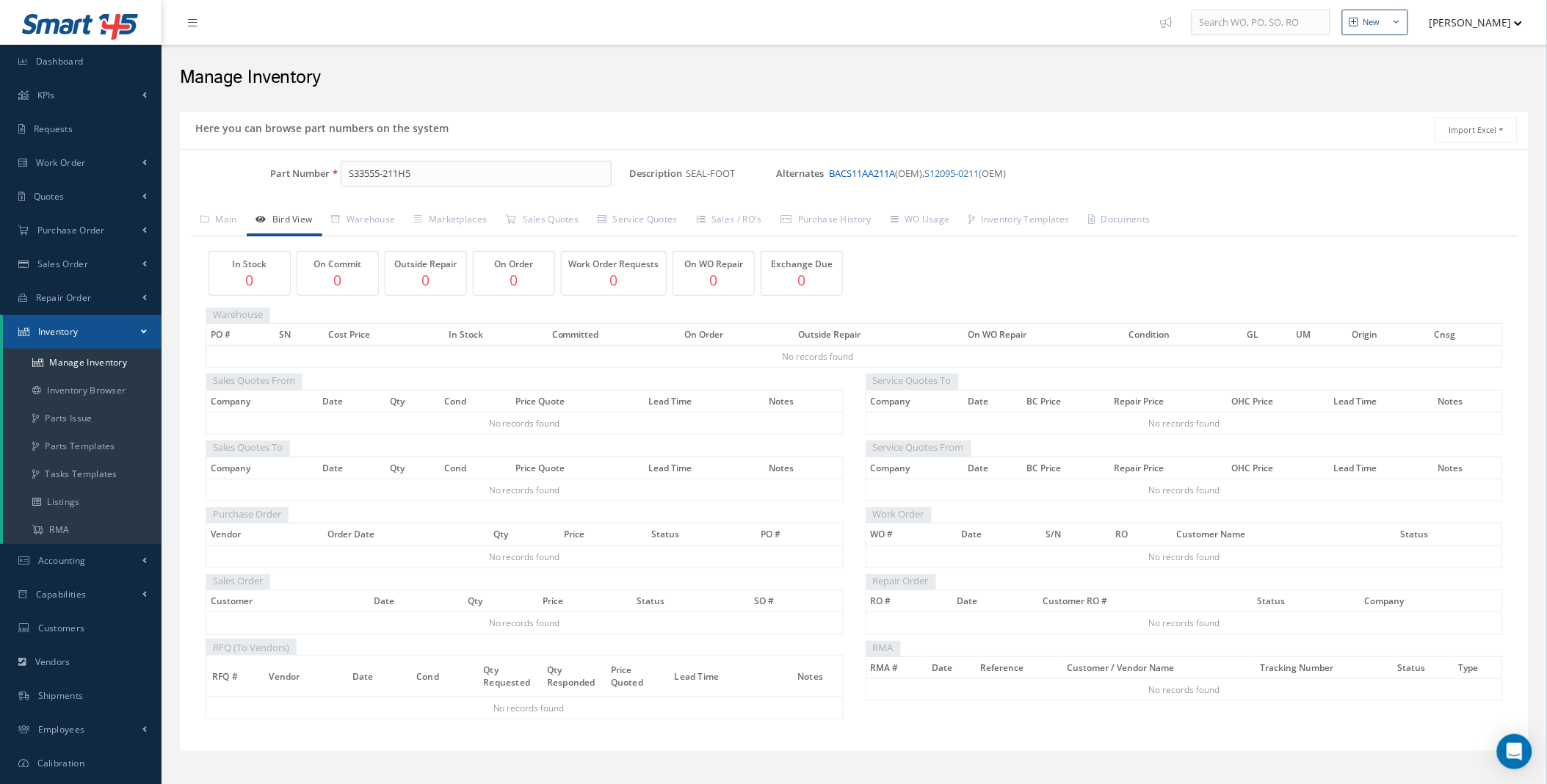
click at [848, 172] on link "BACS11AA211A" at bounding box center [862, 173] width 66 height 13
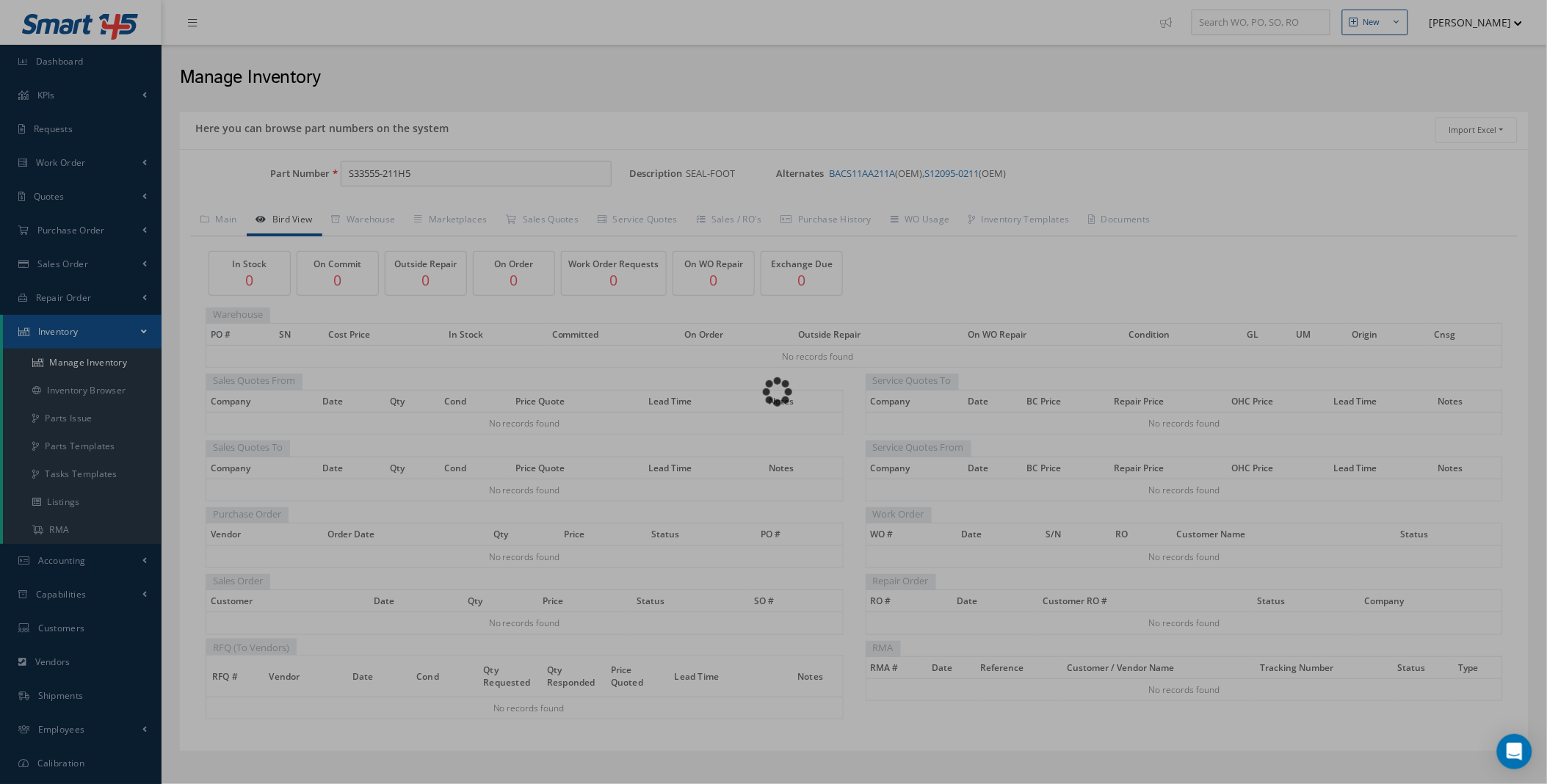
type input "BACS11AA211A"
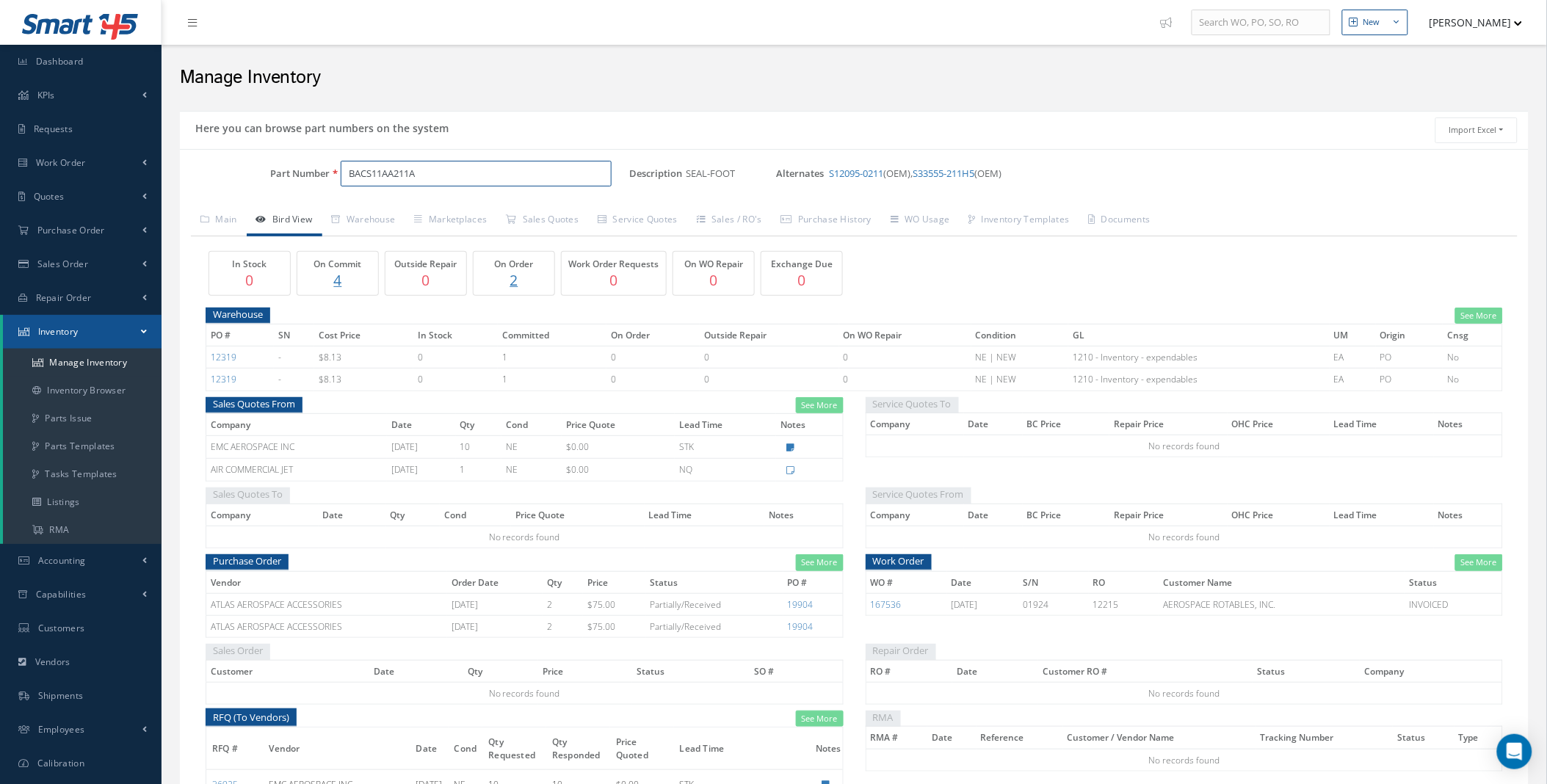
drag, startPoint x: 437, startPoint y: 172, endPoint x: 210, endPoint y: 163, distance: 227.2
click at [210, 163] on div "Part Number BACS11AA211A" at bounding box center [404, 174] width 450 height 27
drag, startPoint x: 987, startPoint y: 171, endPoint x: 922, endPoint y: 174, distance: 65.1
click at [922, 174] on span "S12095-0211 (OEM), S33555-211H5 (OEM)" at bounding box center [915, 173] width 173 height 13
copy link "S33555-211H5"
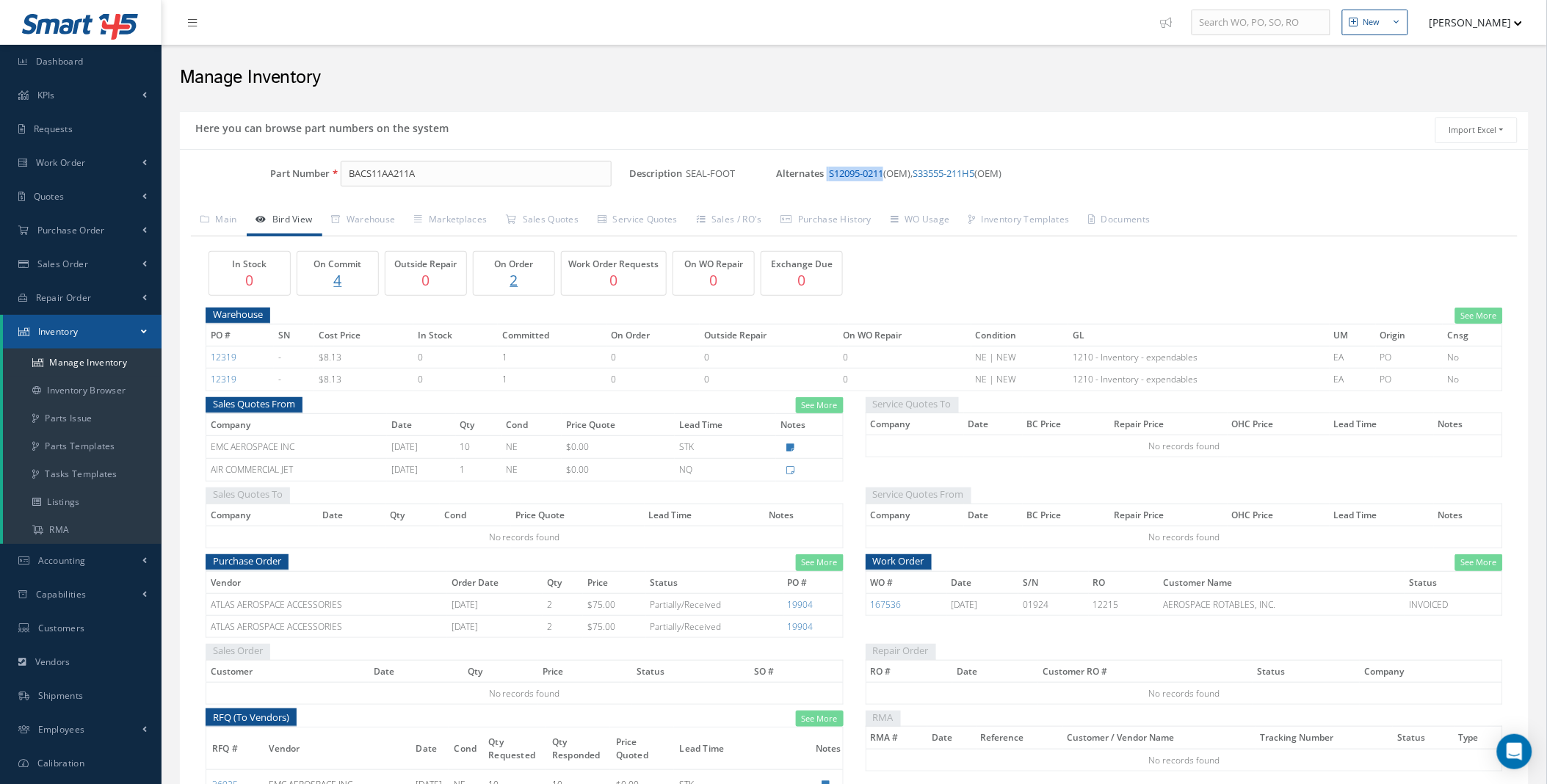
drag, startPoint x: 828, startPoint y: 174, endPoint x: 886, endPoint y: 178, distance: 58.1
click at [886, 178] on span "Alternates S12095-0211 (OEM), S33555-211H5 (OEM)" at bounding box center [892, 174] width 232 height 27
drag, startPoint x: 886, startPoint y: 178, endPoint x: 869, endPoint y: 172, distance: 18.0
copy span "S12095-0211"
